Goal: Check status: Check status

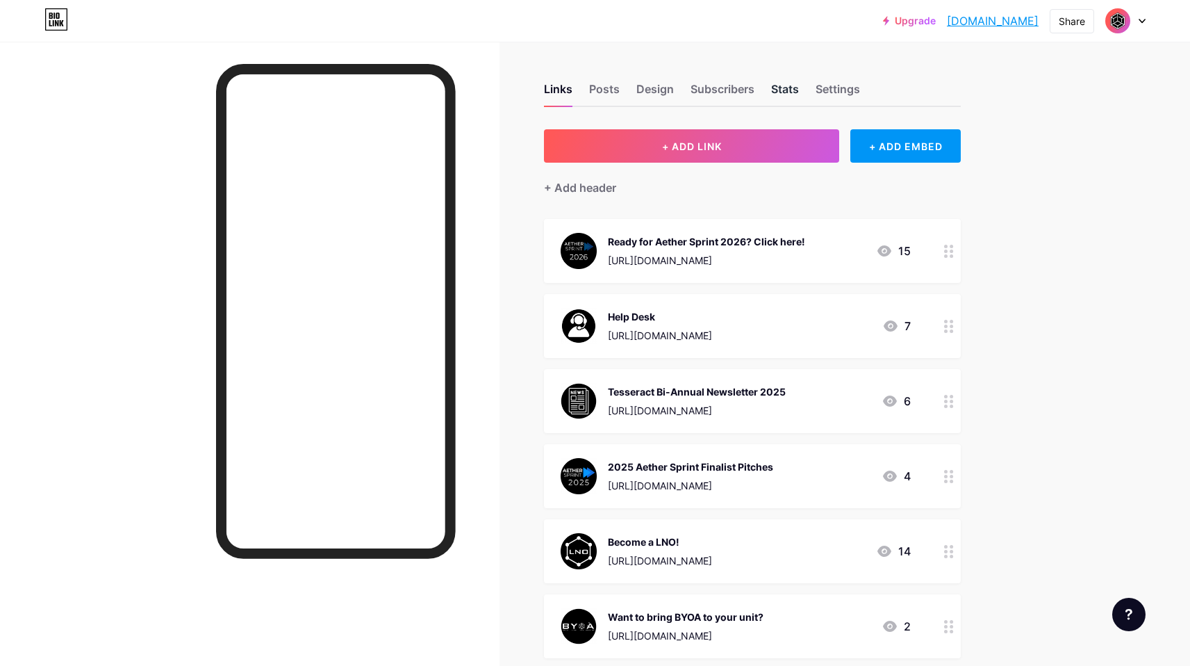
click at [783, 90] on div "Stats" at bounding box center [785, 93] width 28 height 25
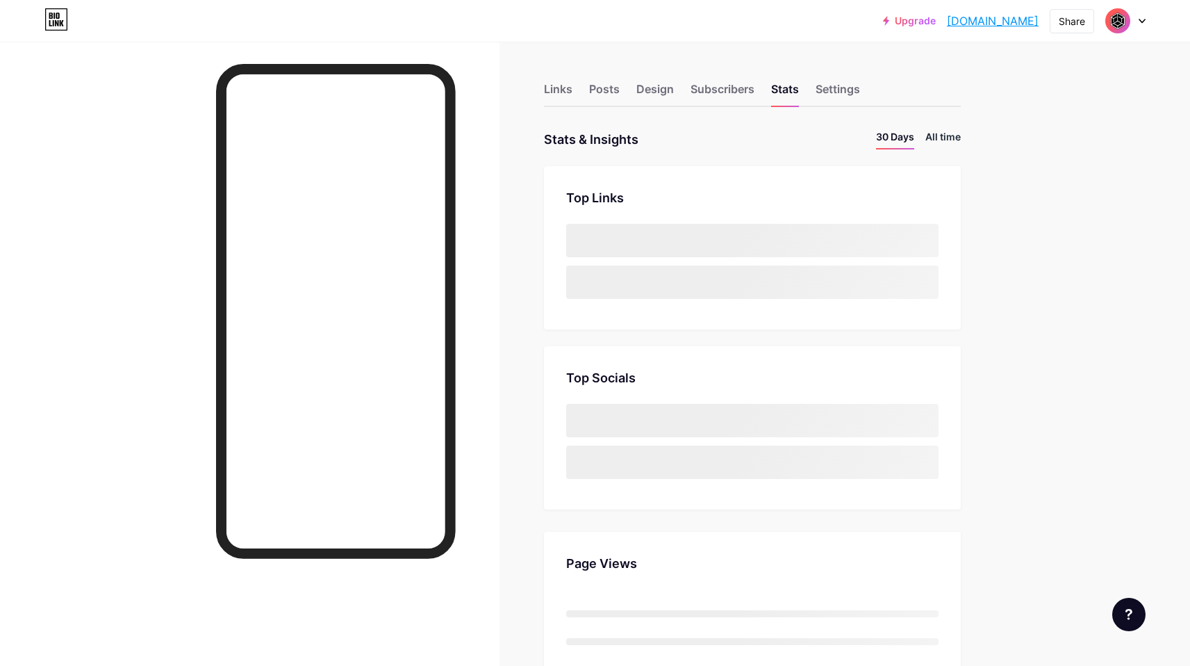
click at [956, 138] on li "All time" at bounding box center [942, 139] width 35 height 20
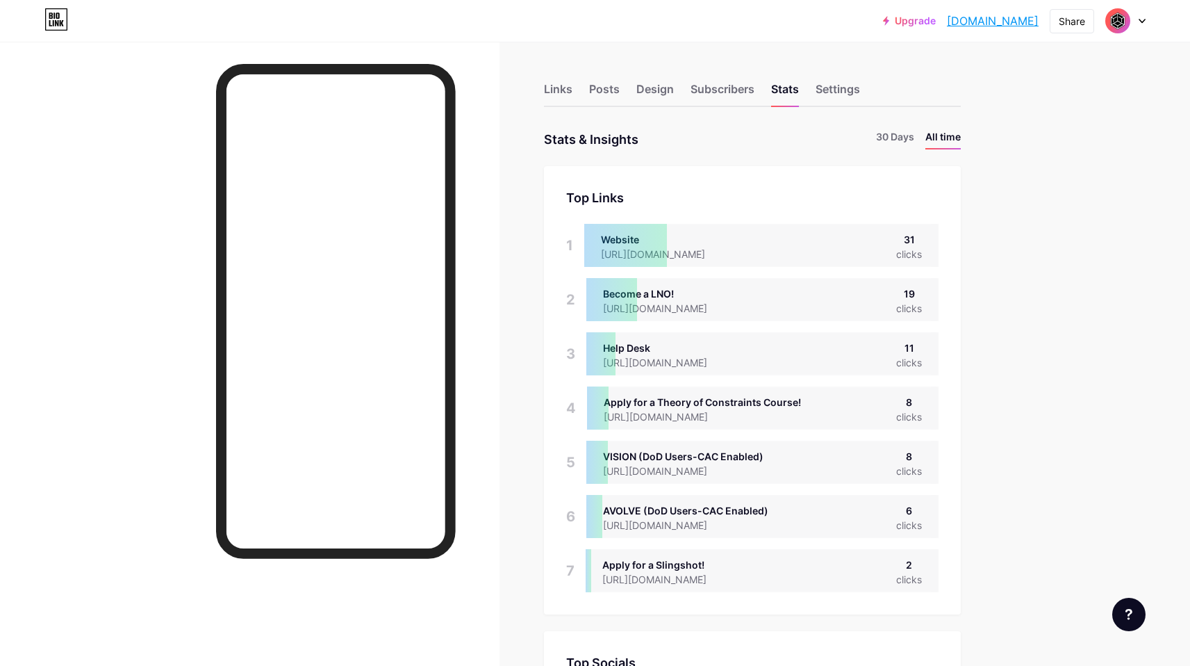
scroll to position [65, 0]
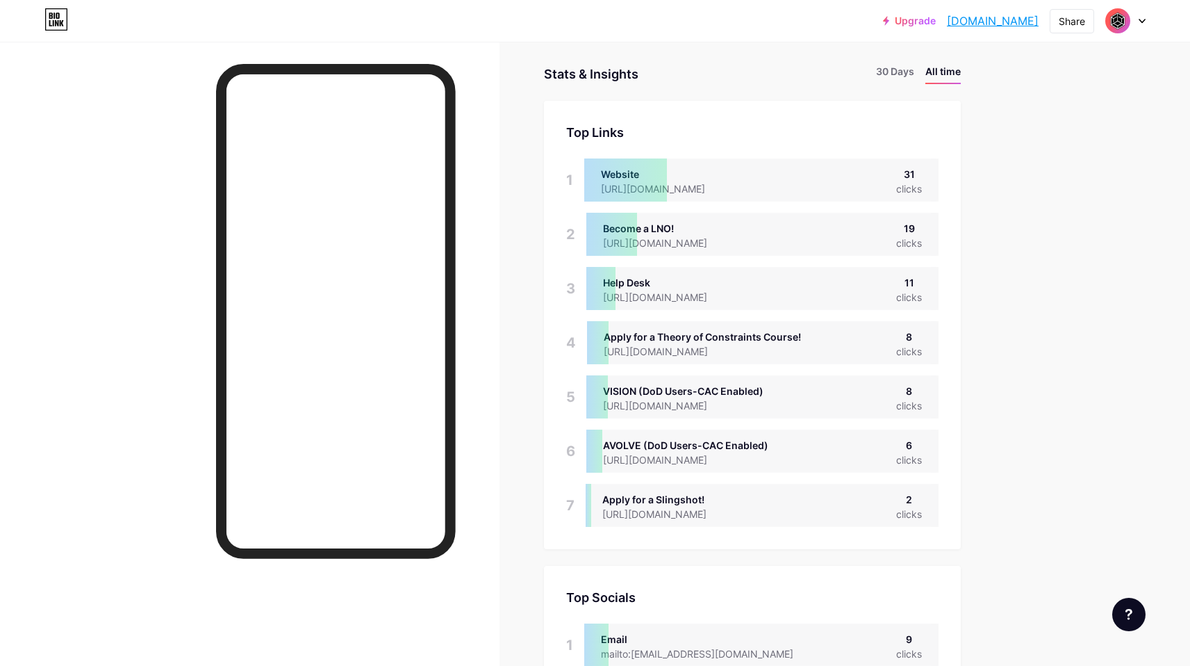
click at [729, 512] on div "[URL][DOMAIN_NAME]" at bounding box center [665, 513] width 126 height 15
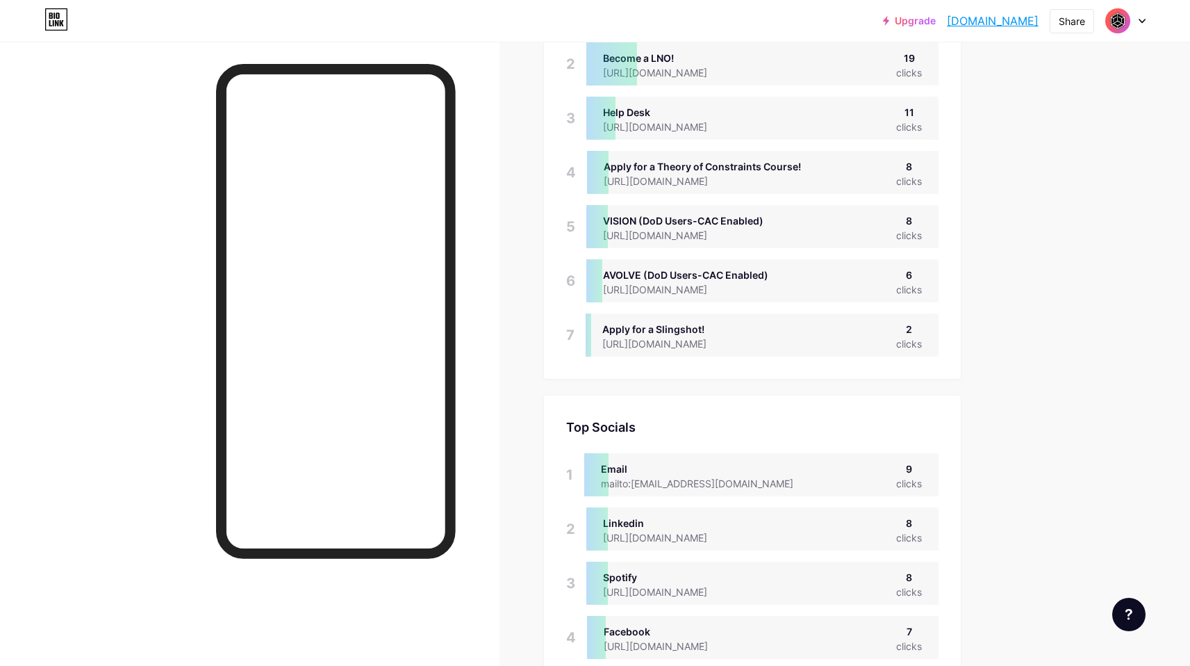
scroll to position [75, 0]
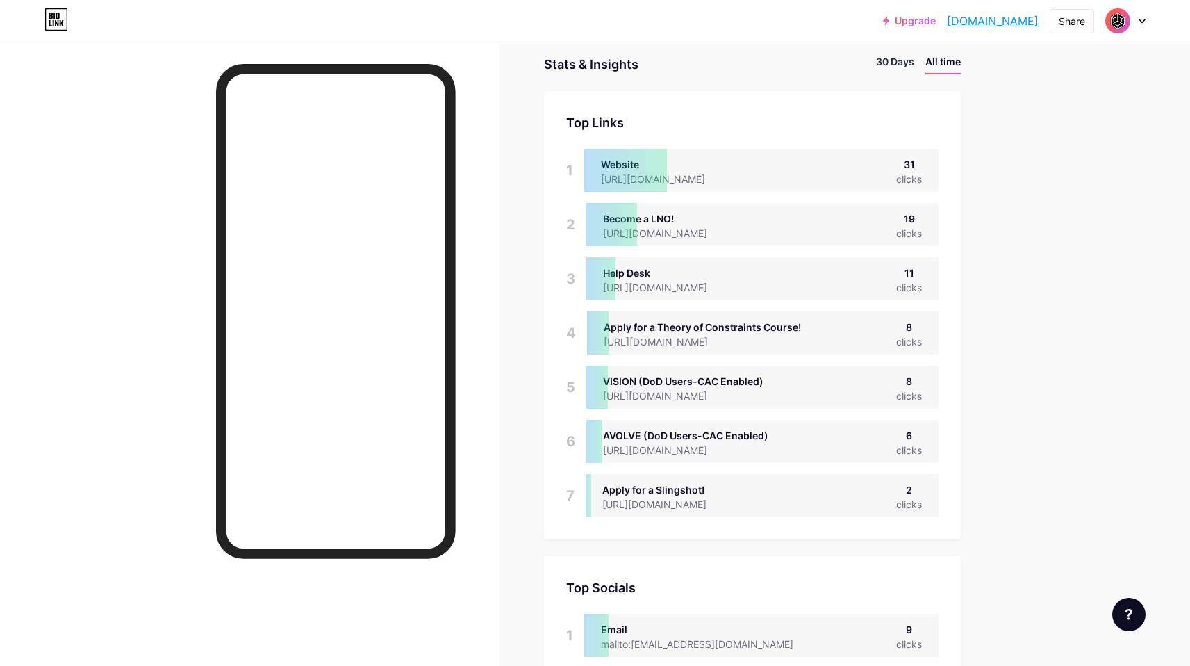
click at [908, 57] on li "30 Days" at bounding box center [895, 64] width 38 height 20
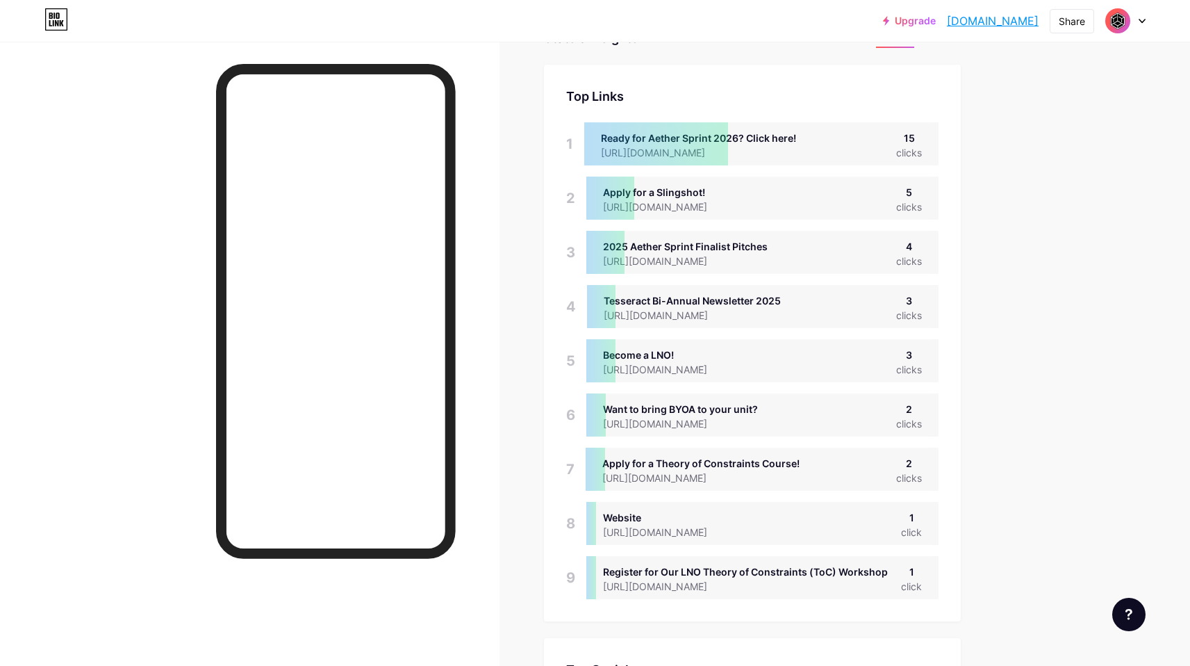
scroll to position [28, 0]
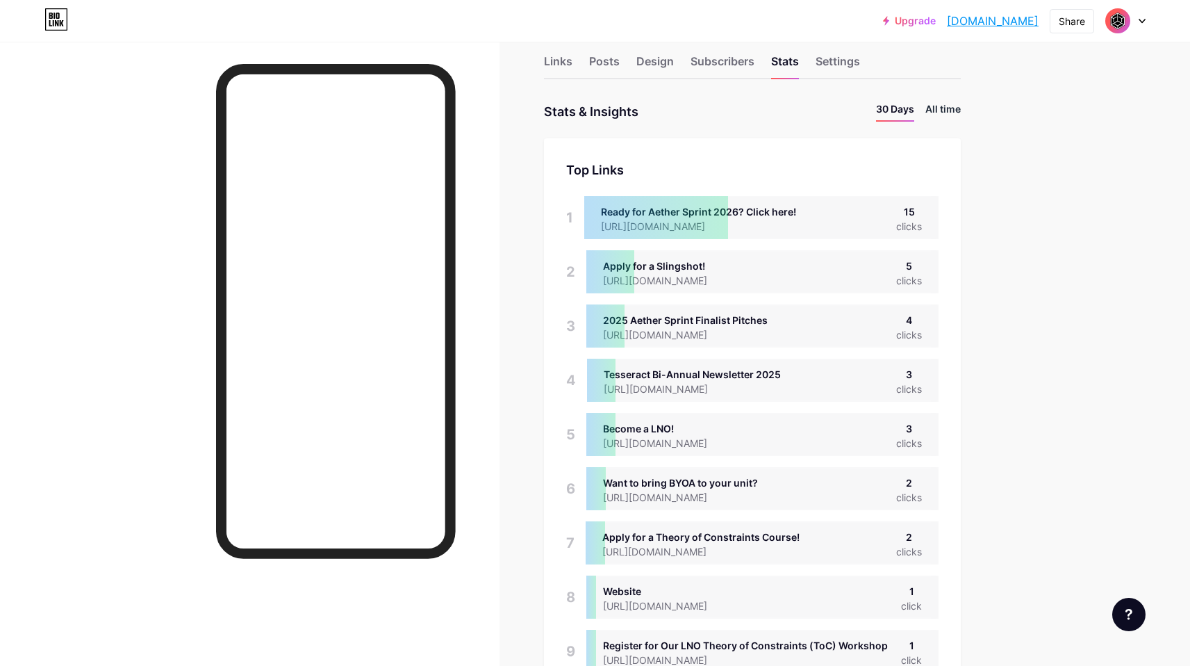
click at [950, 109] on li "All time" at bounding box center [942, 111] width 35 height 20
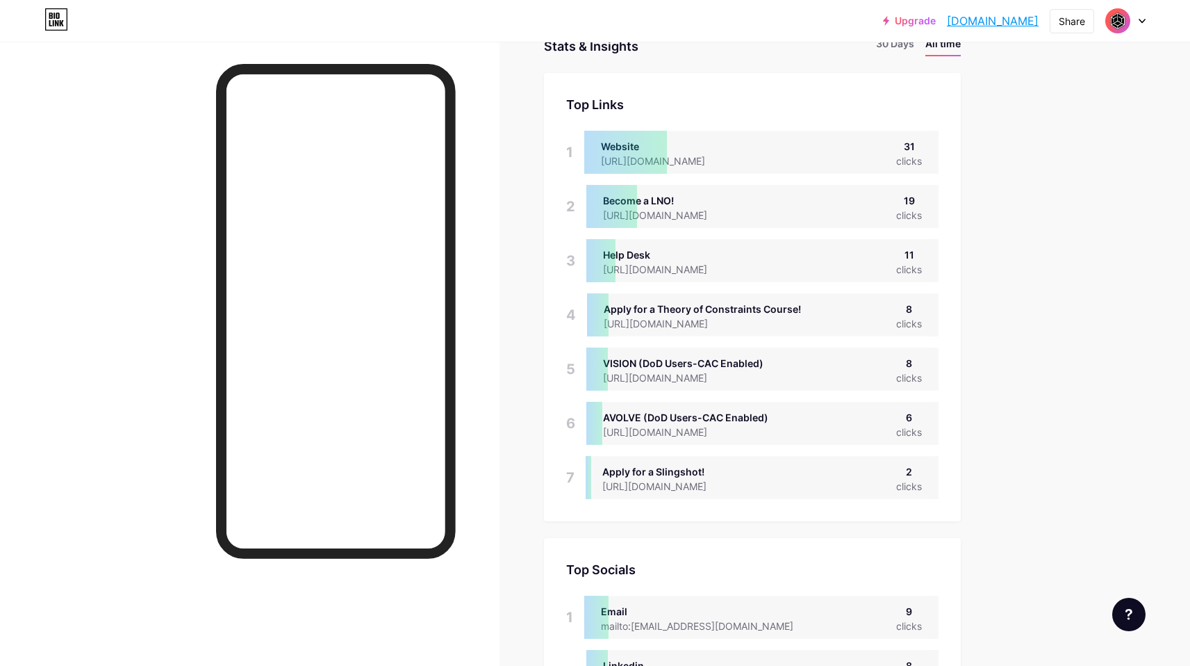
scroll to position [0, 0]
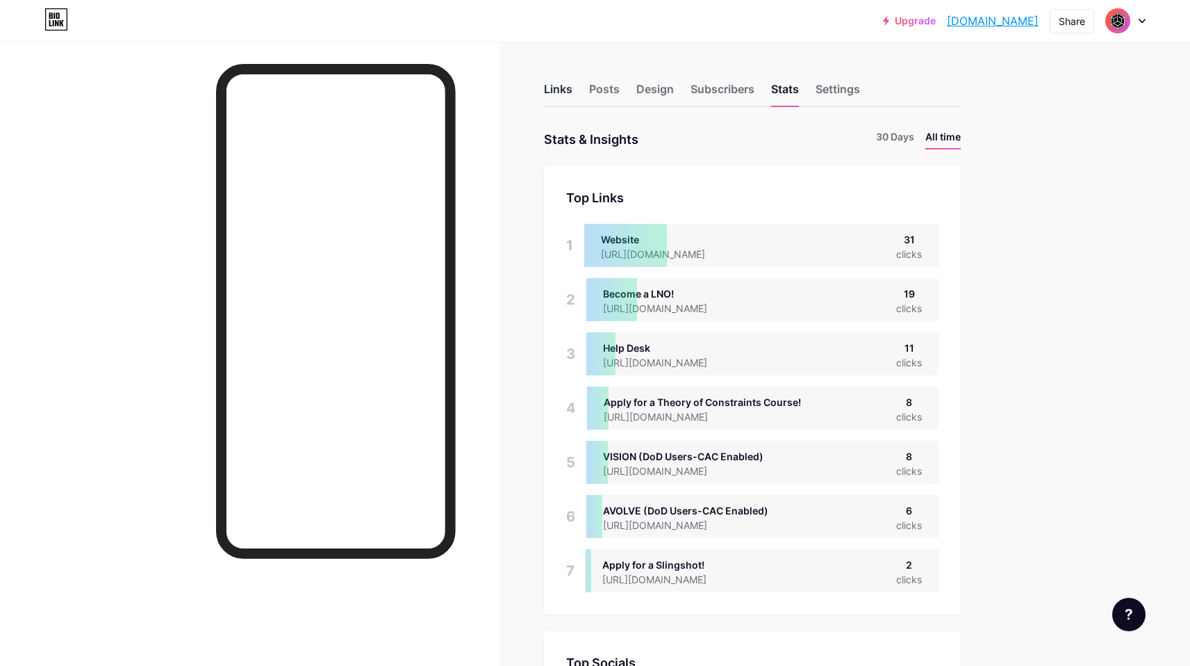
click at [552, 91] on div "Links" at bounding box center [558, 93] width 28 height 25
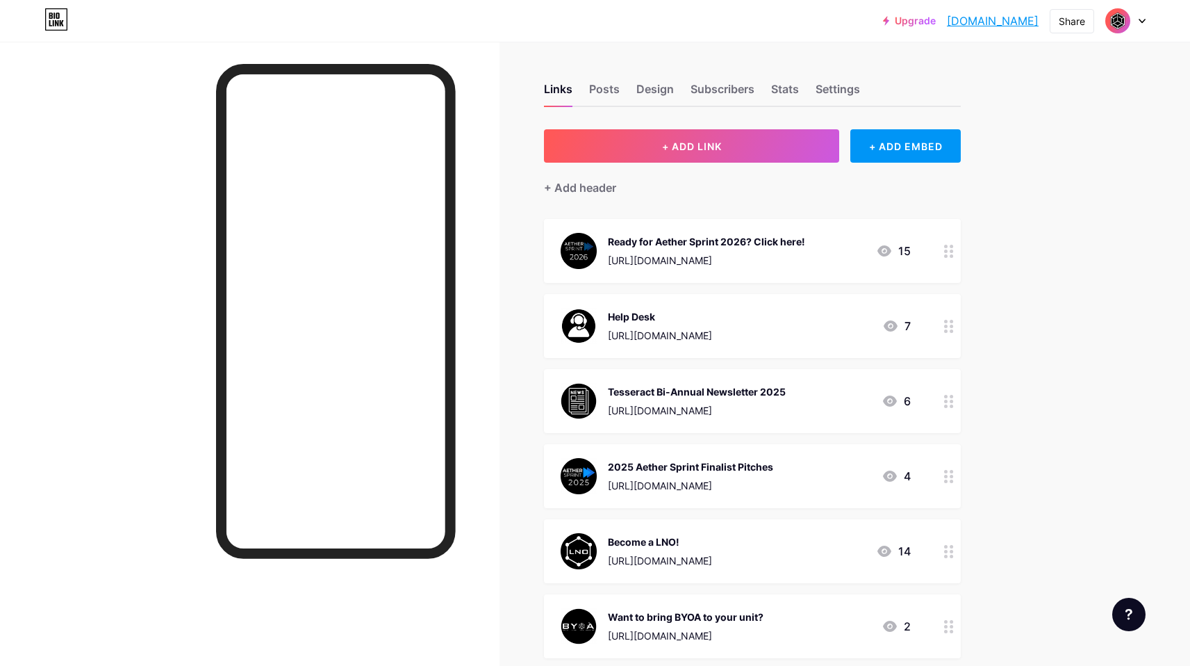
scroll to position [44, 0]
